Goal: Information Seeking & Learning: Learn about a topic

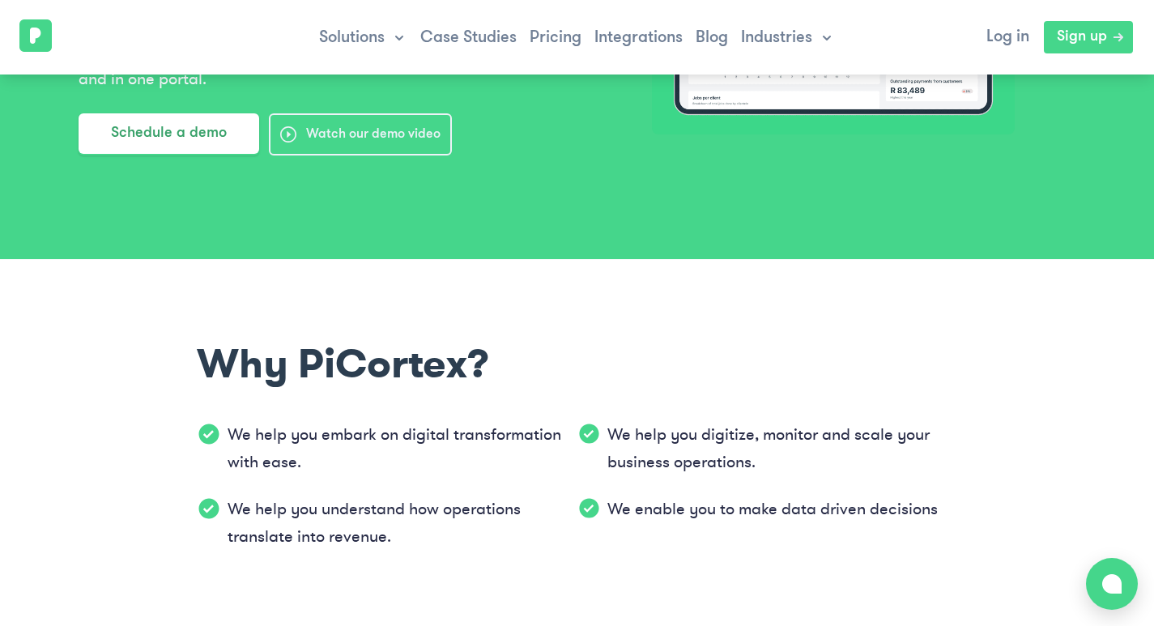
scroll to position [567, 0]
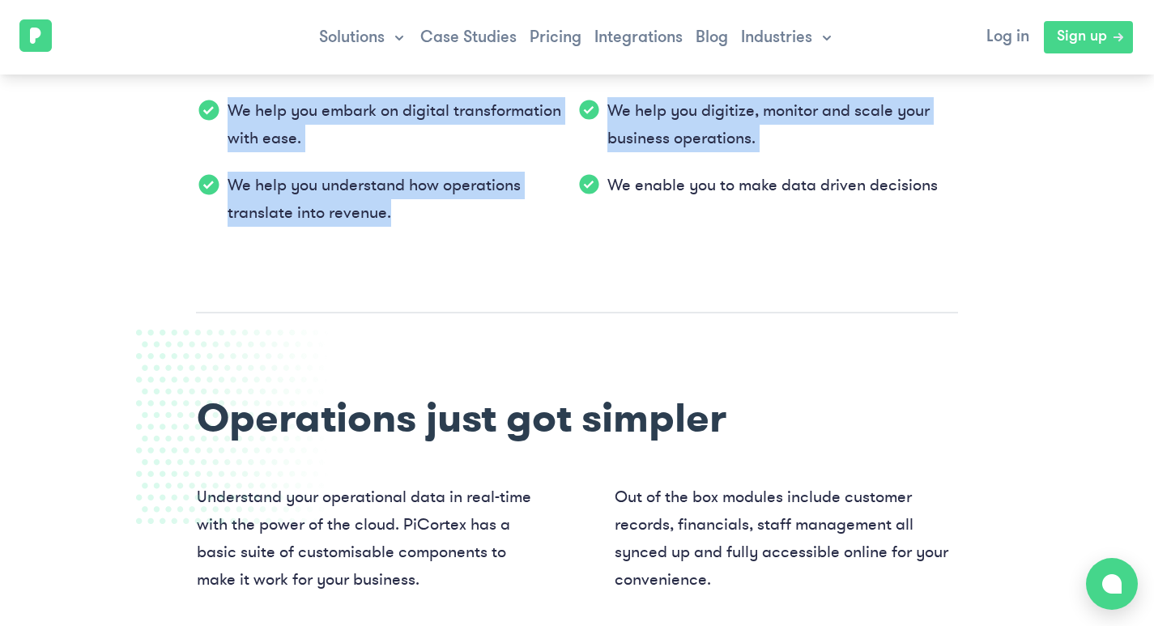
drag, startPoint x: 219, startPoint y: 185, endPoint x: 146, endPoint y: 168, distance: 75.0
click at [146, 168] on section "Why PiCortex? We help you embark on digital transformation with ease. We help y…" at bounding box center [577, 124] width 1154 height 378
click at [184, 253] on div "Why PiCortex? We help you embark on digital transformation with ease. We help y…" at bounding box center [577, 124] width 829 height 378
click at [149, 328] on section "Operations just got simpler Understand your operational data in real-time with …" at bounding box center [577, 603] width 1154 height 580
drag, startPoint x: 149, startPoint y: 328, endPoint x: 77, endPoint y: 345, distance: 74.0
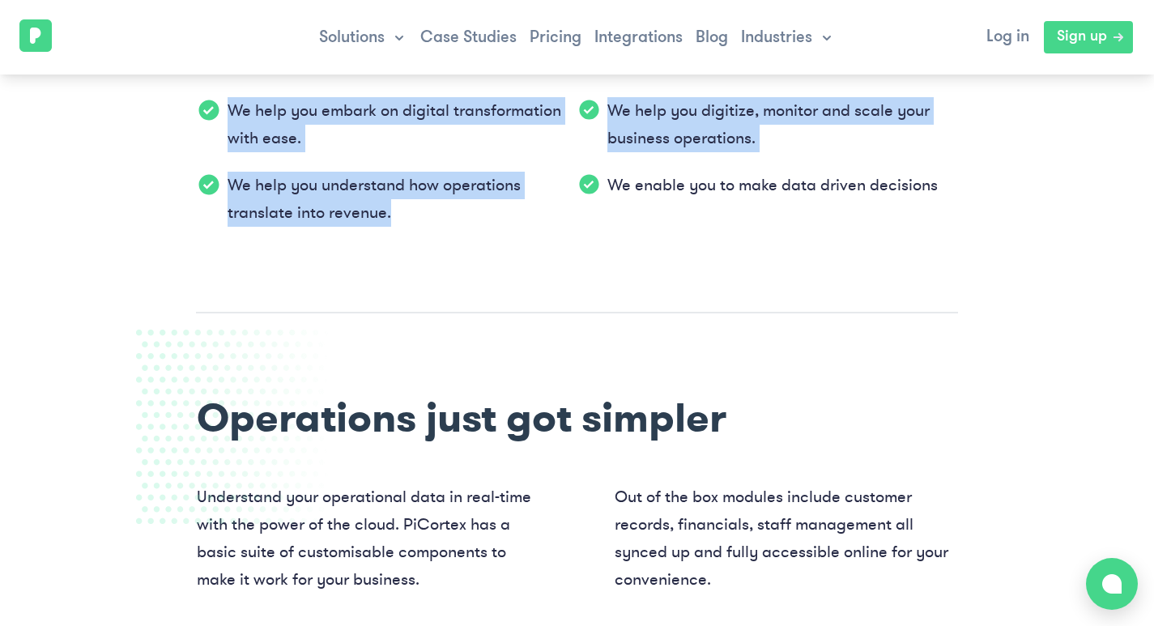
click at [77, 345] on section "Operations just got simpler Understand your operational data in real-time with …" at bounding box center [577, 603] width 1154 height 580
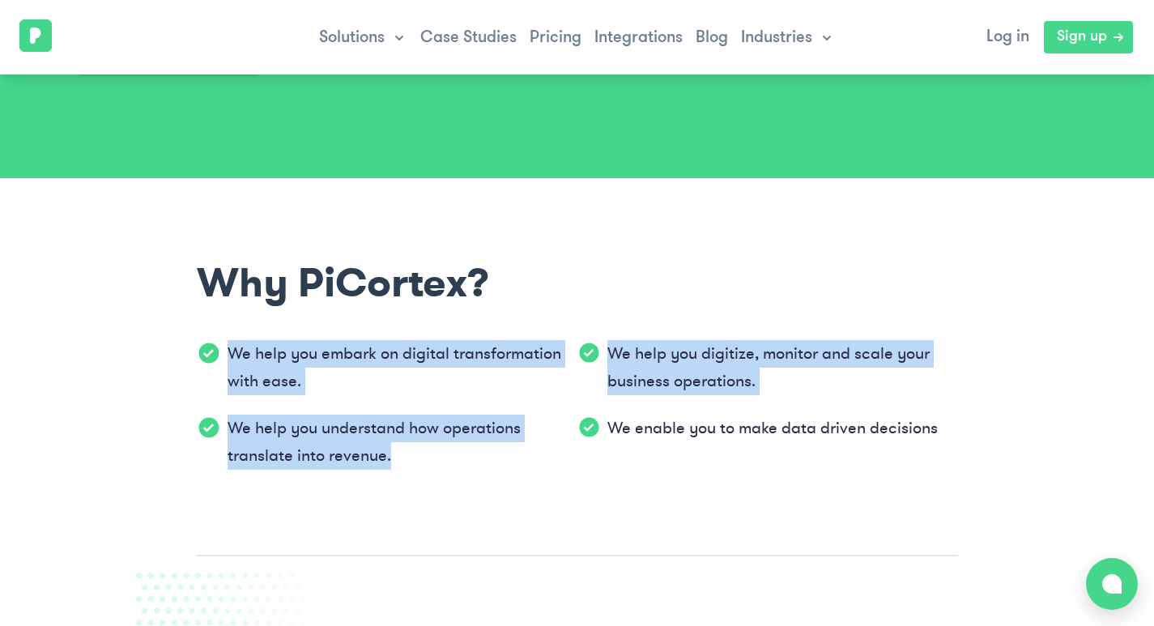
scroll to position [0, 0]
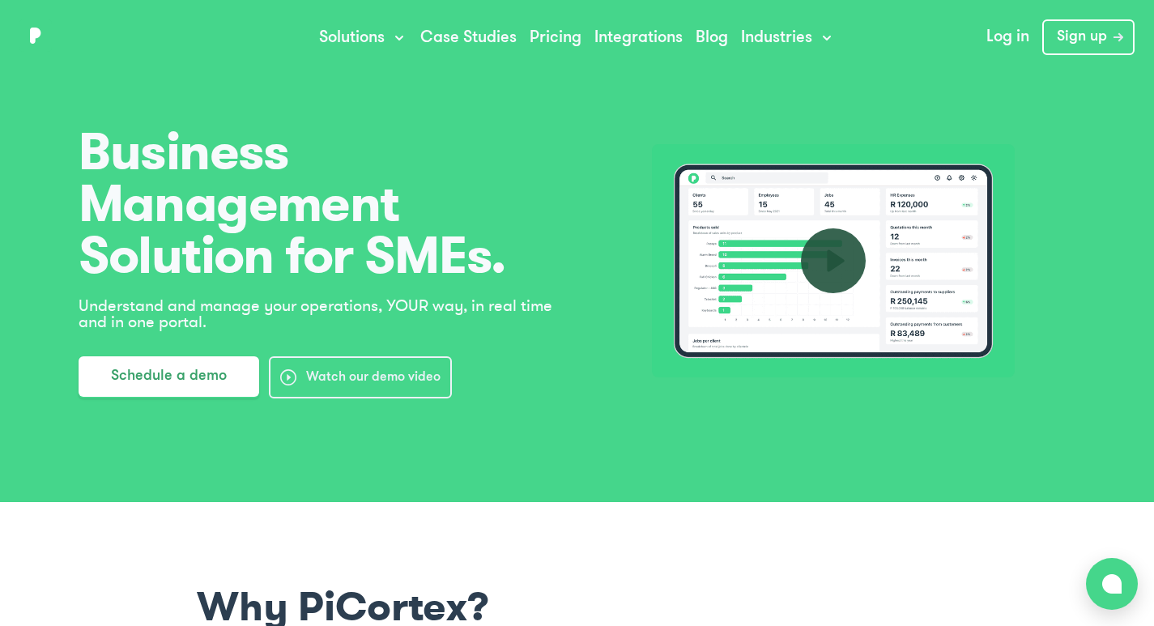
drag, startPoint x: 59, startPoint y: 137, endPoint x: 172, endPoint y: 152, distance: 113.6
click at [213, 161] on main "Business Management Solution for SMEs. Understand and manage your operations, Y…" at bounding box center [577, 260] width 1036 height 275
drag, startPoint x: 108, startPoint y: 146, endPoint x: 174, endPoint y: 152, distance: 66.7
click at [172, 152] on span "Business Management Solution for SMEs." at bounding box center [322, 203] width 486 height 155
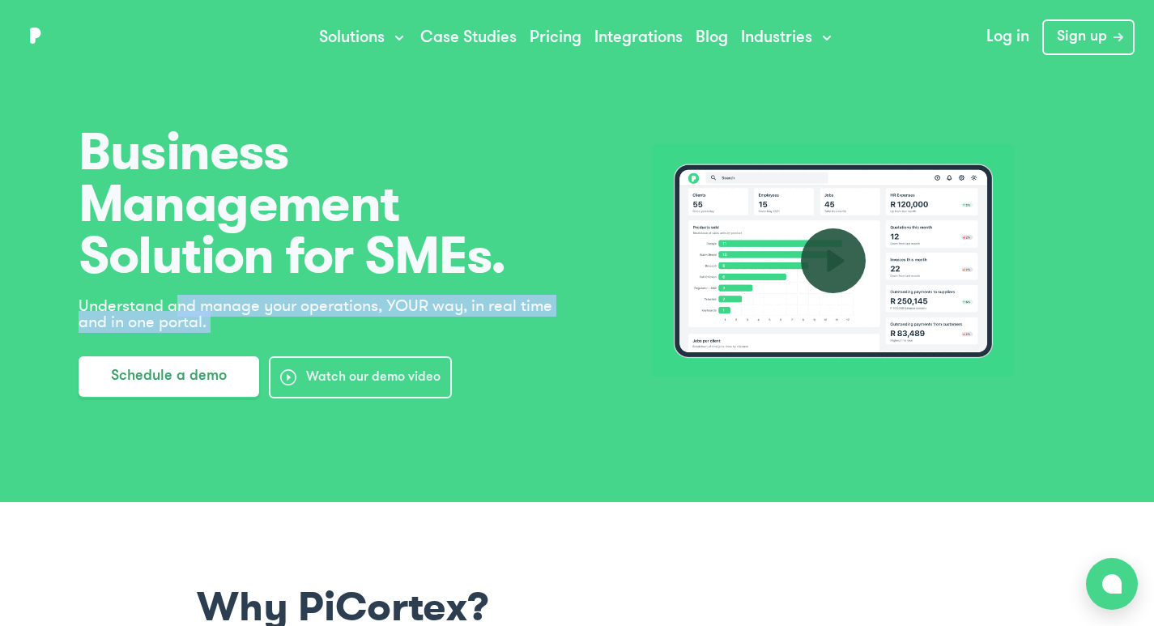
drag, startPoint x: 209, startPoint y: 296, endPoint x: 436, endPoint y: 508, distance: 310.5
click at [381, 456] on div "Business Management Solution for SMEs. Understand and manage your operations, Y…" at bounding box center [577, 251] width 1154 height 502
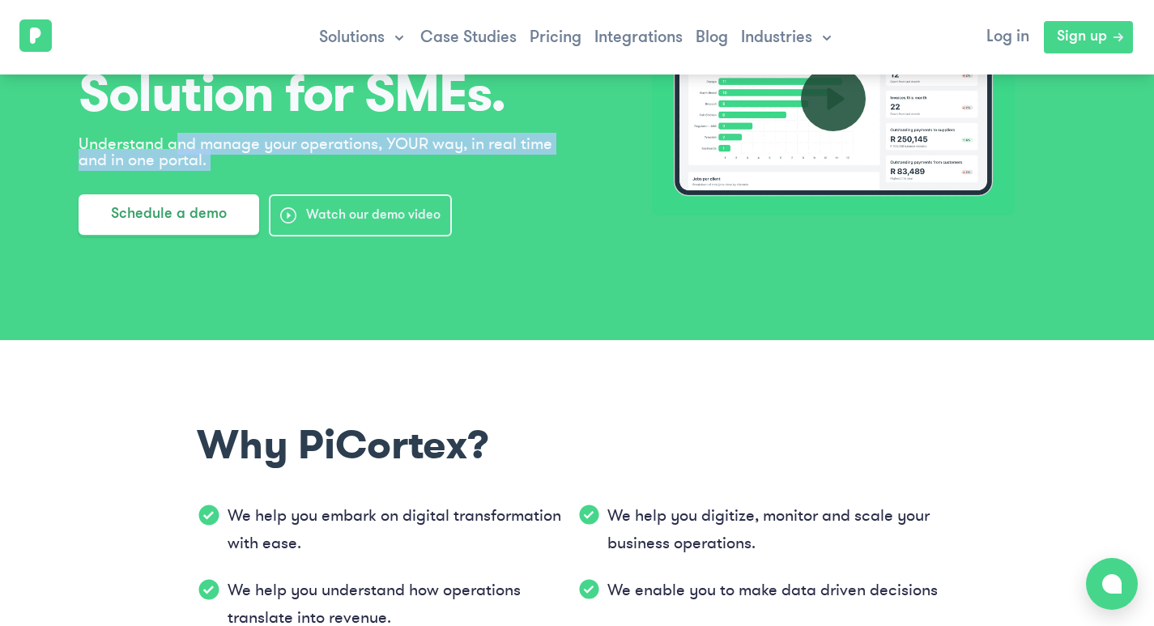
scroll to position [243, 0]
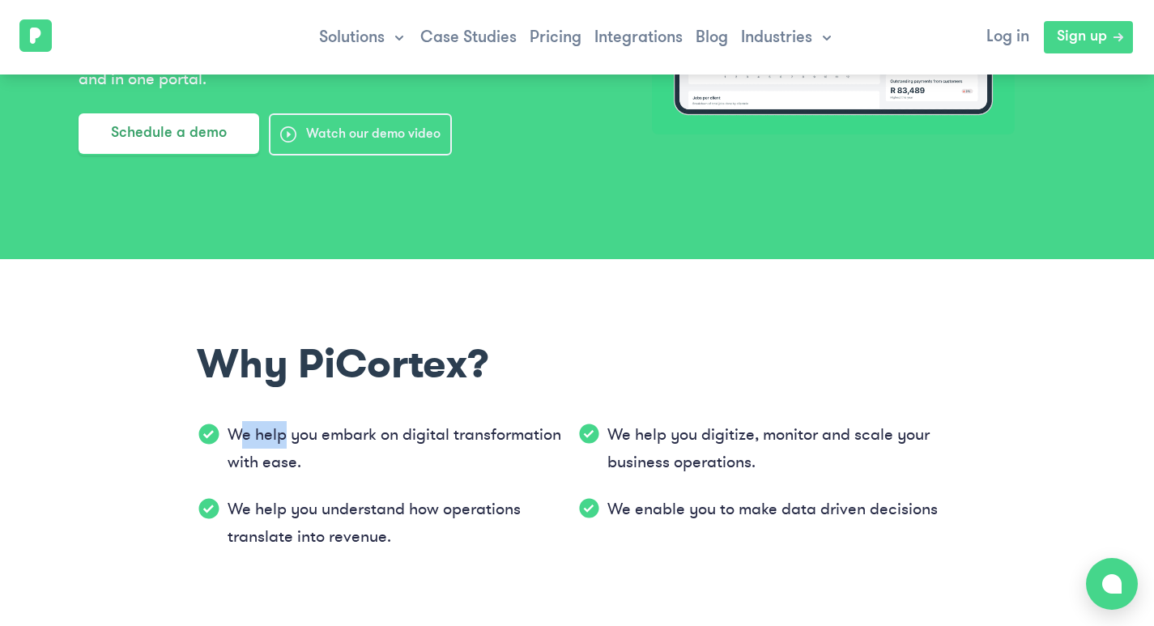
click at [259, 431] on p "We help you embark on digital transformation with ease." at bounding box center [403, 448] width 350 height 55
click at [236, 428] on p "We help you embark on digital transformation with ease." at bounding box center [403, 448] width 350 height 55
drag, startPoint x: 235, startPoint y: 431, endPoint x: 222, endPoint y: 430, distance: 13.0
click at [252, 430] on p "We help you embark on digital transformation with ease." at bounding box center [403, 448] width 350 height 55
click at [226, 430] on div "We help you embark on digital transformation with ease." at bounding box center [387, 448] width 380 height 55
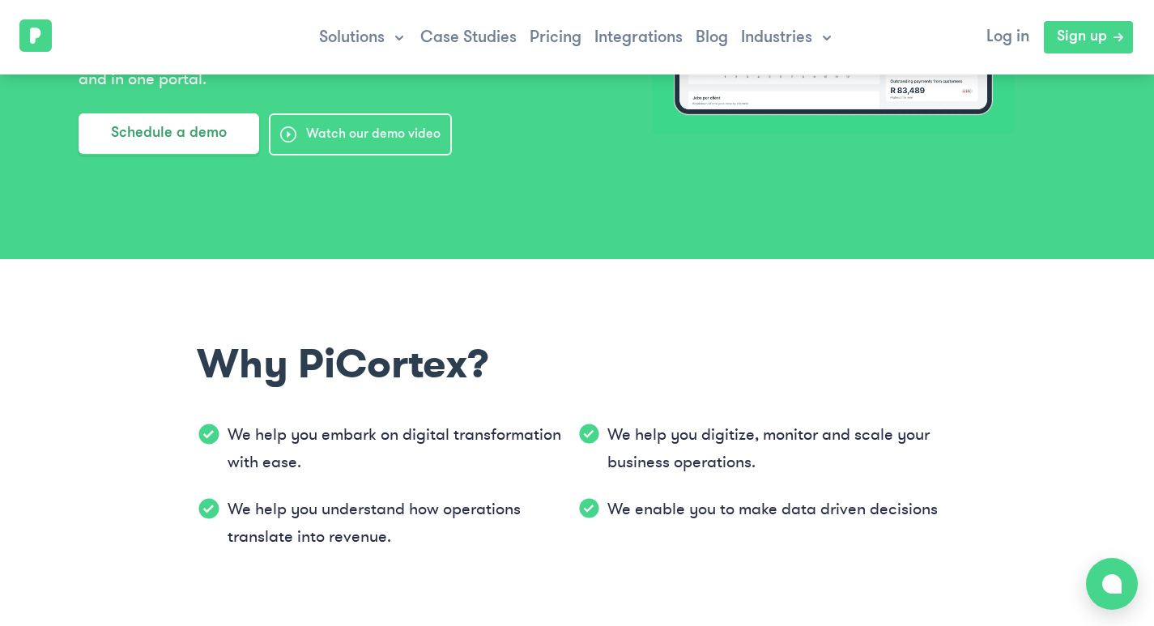
click at [228, 430] on p "We help you embark on digital transformation with ease." at bounding box center [403, 448] width 350 height 55
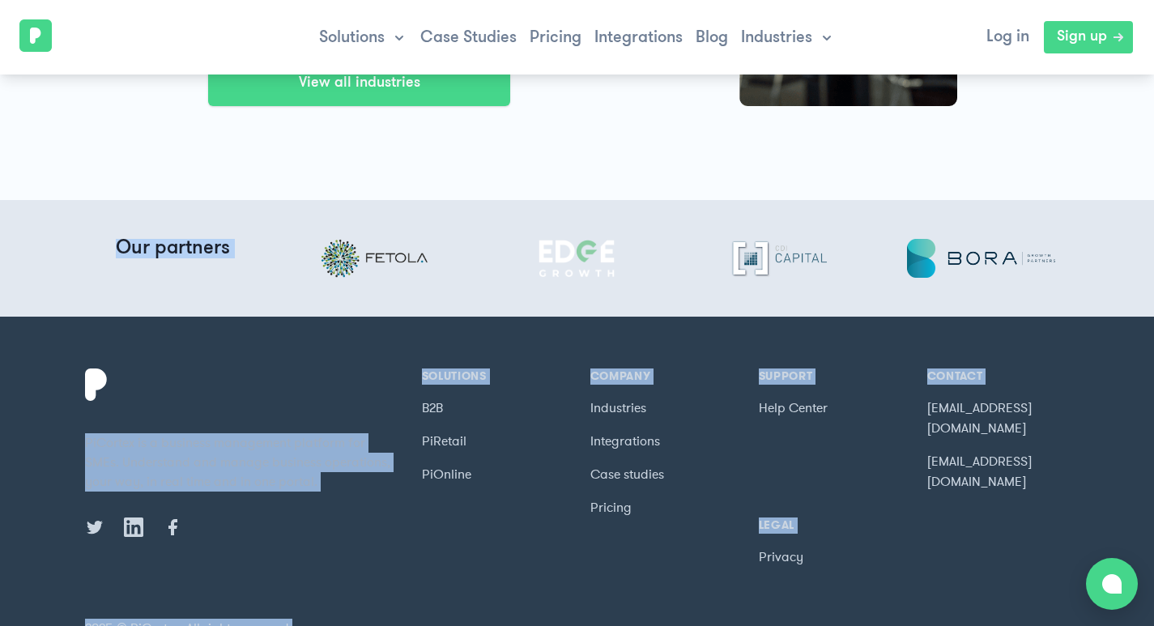
scroll to position [3623, 0]
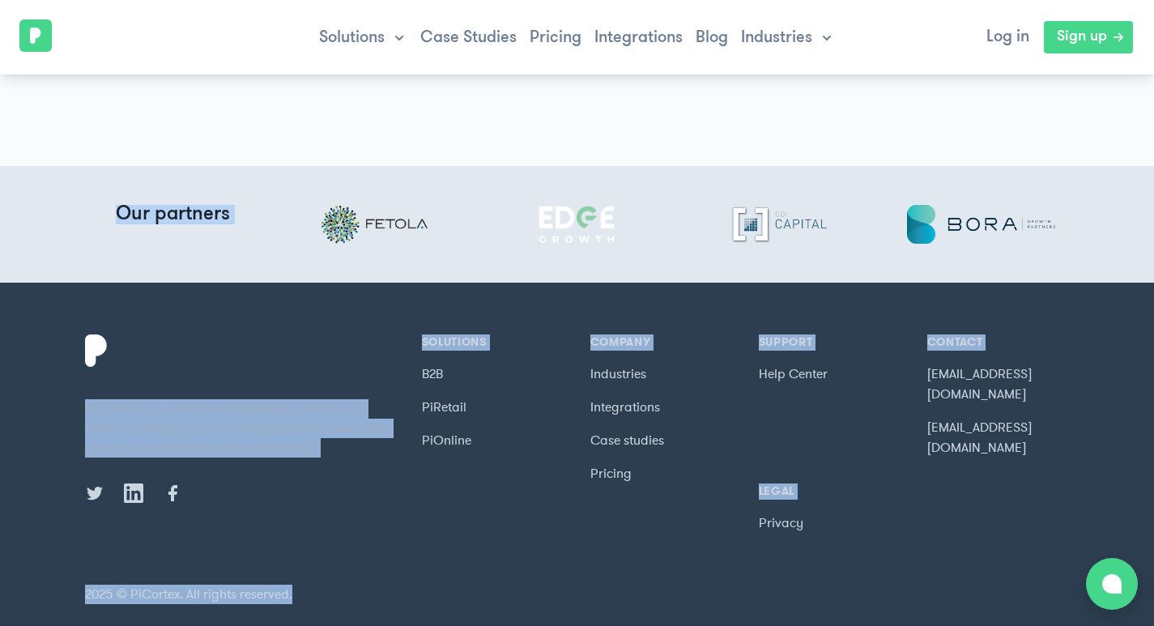
drag, startPoint x: 228, startPoint y: 430, endPoint x: 610, endPoint y: 591, distance: 414.8
copy main "We help you embark on digital transformation with ease. We help you digitize, m…"
